Goal: Task Accomplishment & Management: Manage account settings

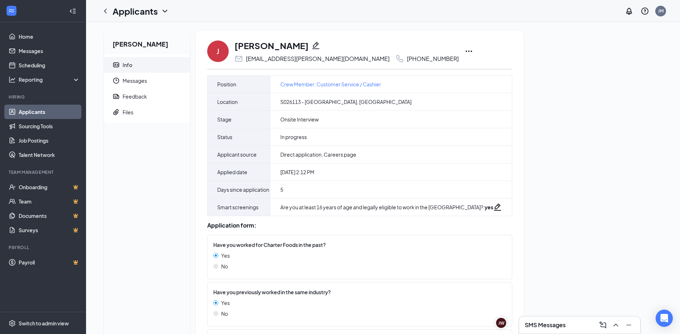
click at [465, 51] on icon "Ellipses" at bounding box center [469, 51] width 9 height 9
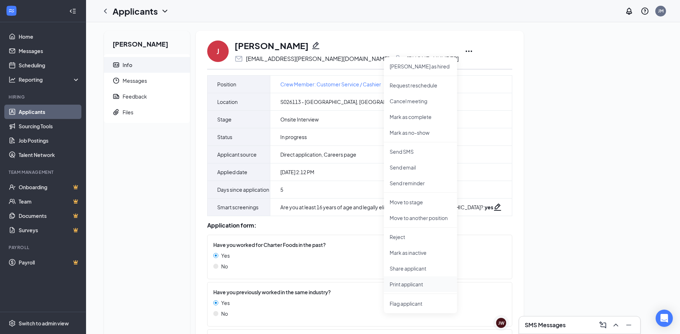
click at [407, 281] on p "Print applicant" at bounding box center [421, 284] width 62 height 7
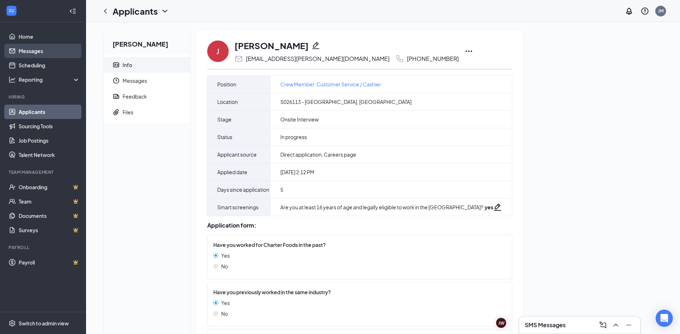
click at [30, 57] on link "Messages" at bounding box center [49, 51] width 61 height 14
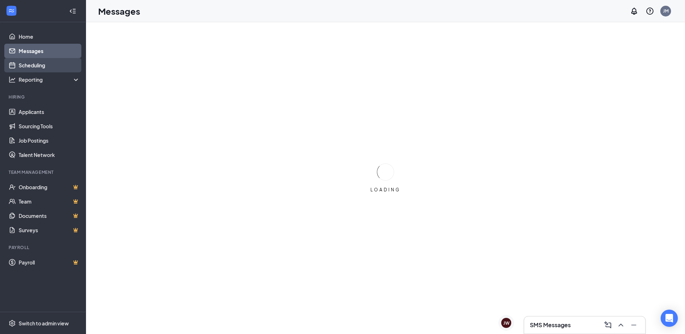
click at [27, 61] on link "Scheduling" at bounding box center [49, 65] width 61 height 14
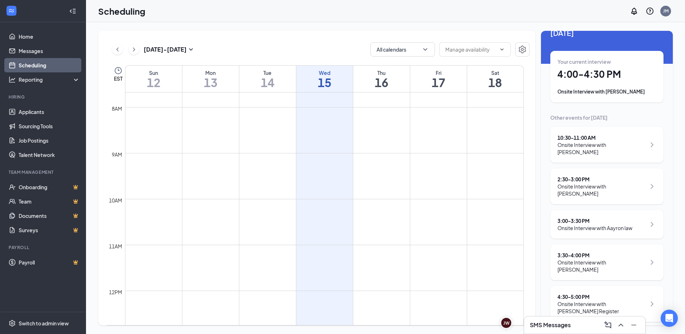
scroll to position [23, 0]
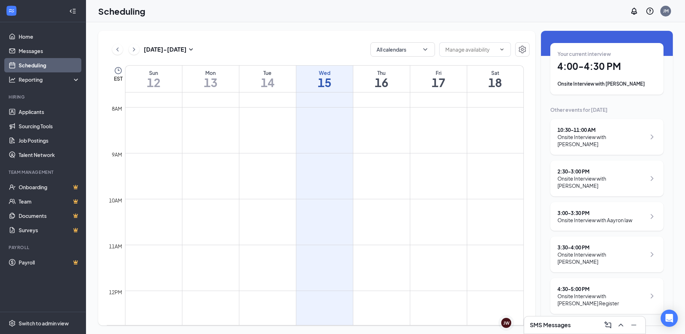
click at [569, 286] on div "4:30 - 5:00 PM" at bounding box center [602, 288] width 89 height 7
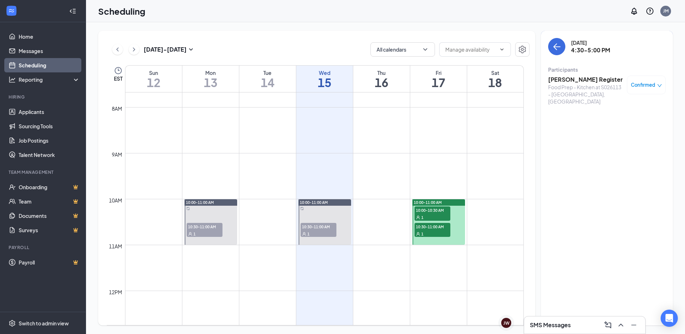
click at [570, 81] on h3 "[PERSON_NAME] Register" at bounding box center [586, 80] width 75 height 8
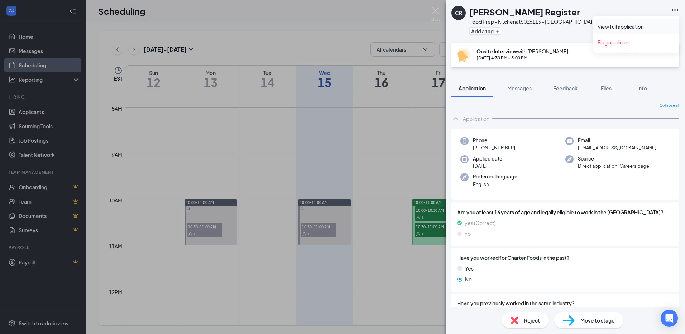
click at [633, 25] on link "View full application" at bounding box center [636, 26] width 77 height 7
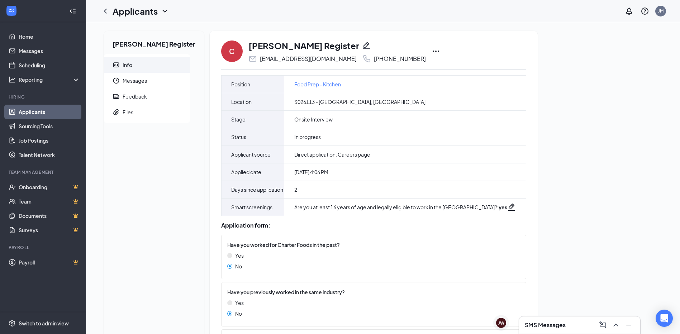
click at [432, 47] on icon "Ellipses" at bounding box center [436, 51] width 9 height 9
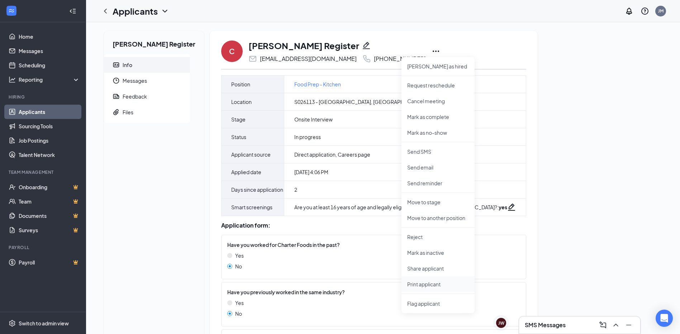
click at [413, 285] on p "Print applicant" at bounding box center [438, 284] width 62 height 7
